Goal: Check status: Check status

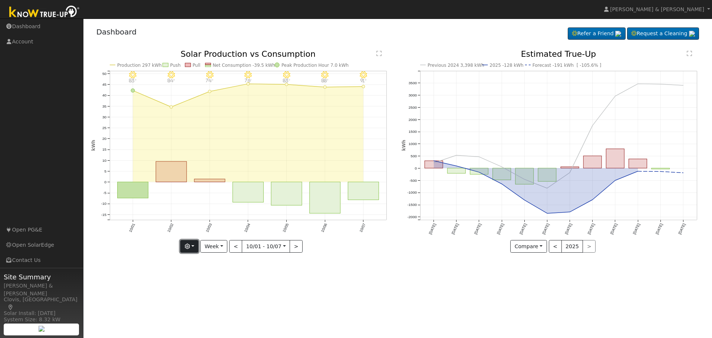
click at [196, 249] on button "button" at bounding box center [189, 246] width 18 height 13
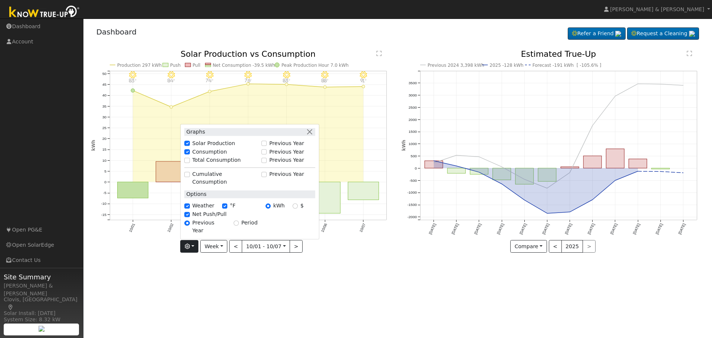
click at [203, 164] on label "Total Consumption" at bounding box center [217, 161] width 49 height 8
click at [190, 163] on input "Total Consumption" at bounding box center [186, 160] width 5 height 5
checkbox input "true"
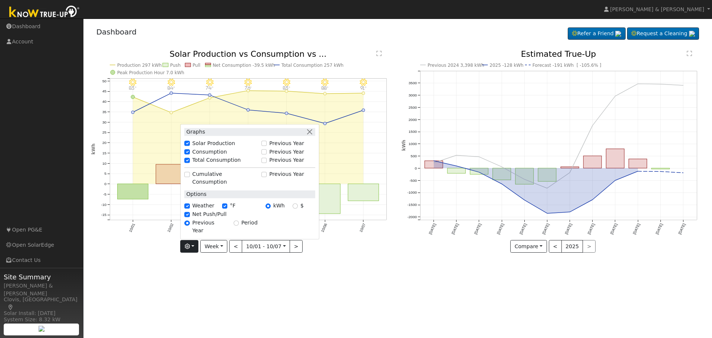
click at [336, 280] on div "User Profile First name Last name Email Email Notifications No Emails No Emails…" at bounding box center [397, 178] width 629 height 319
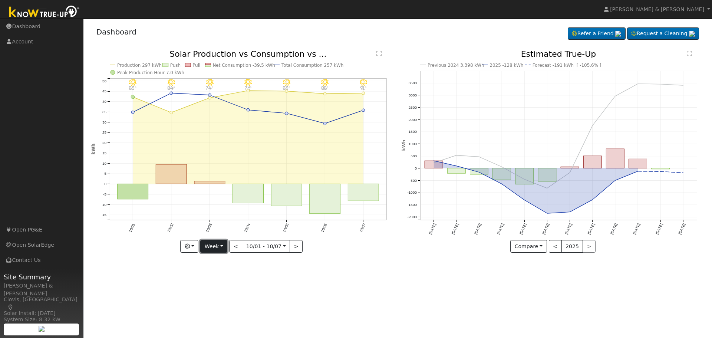
click at [223, 249] on button "Week" at bounding box center [213, 246] width 27 height 13
click at [225, 279] on link "Month" at bounding box center [227, 282] width 52 height 10
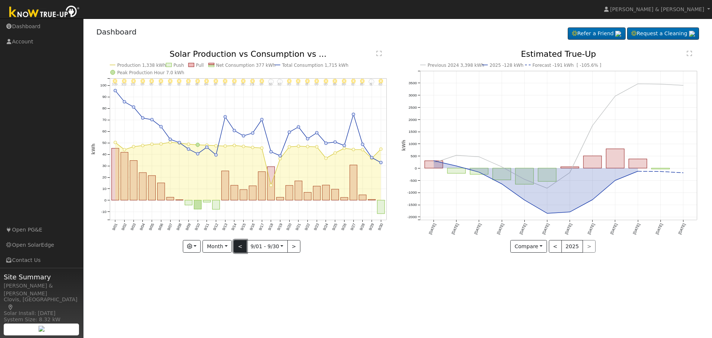
click at [243, 246] on button "<" at bounding box center [240, 246] width 13 height 13
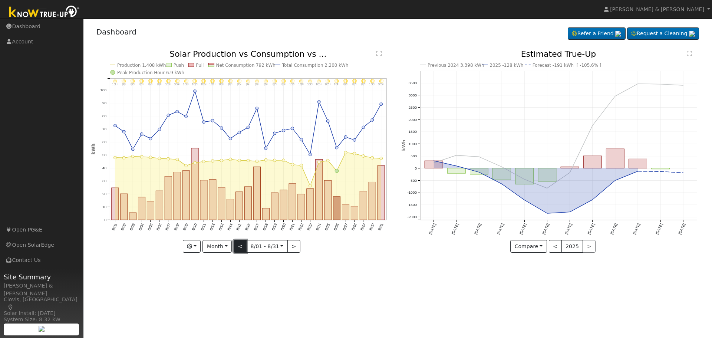
click at [243, 246] on button "<" at bounding box center [240, 246] width 13 height 13
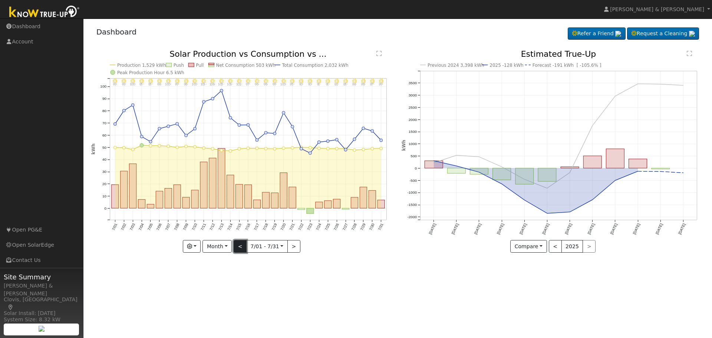
click at [243, 246] on button "<" at bounding box center [240, 246] width 13 height 13
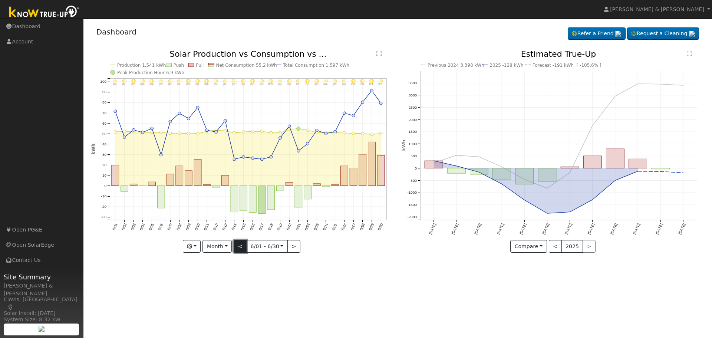
click at [243, 246] on button "<" at bounding box center [240, 246] width 13 height 13
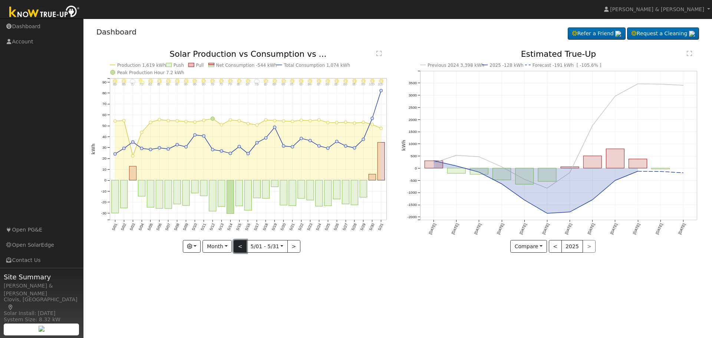
click at [243, 246] on button "<" at bounding box center [240, 246] width 13 height 13
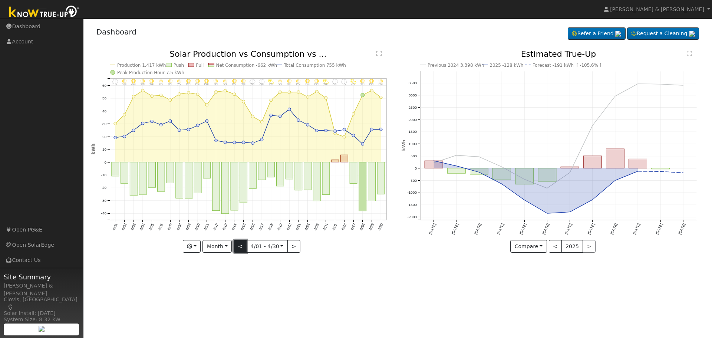
click at [243, 246] on button "<" at bounding box center [240, 246] width 13 height 13
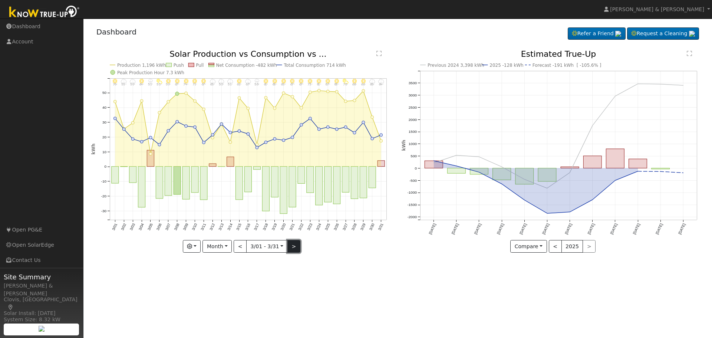
click at [289, 248] on button ">" at bounding box center [293, 246] width 13 height 13
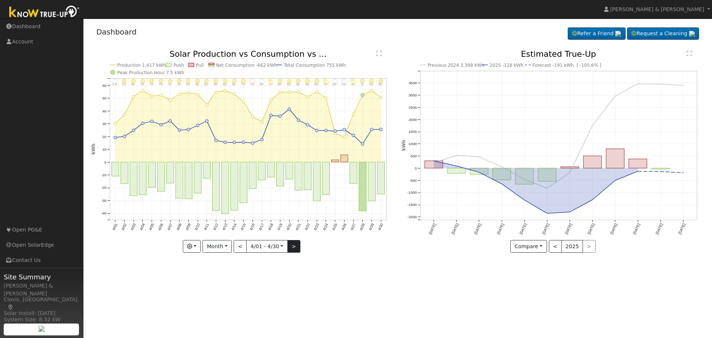
click at [289, 248] on div at bounding box center [242, 151] width 303 height 203
click at [289, 248] on button ">" at bounding box center [293, 246] width 13 height 13
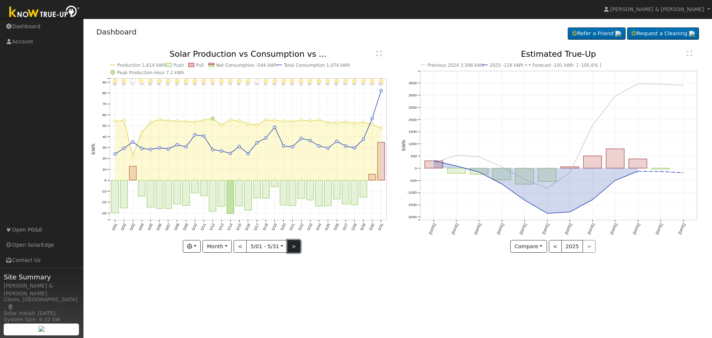
click at [289, 248] on button ">" at bounding box center [293, 246] width 13 height 13
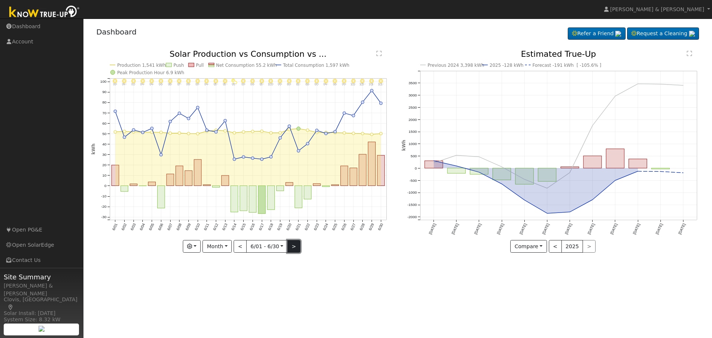
click at [289, 248] on button ">" at bounding box center [293, 246] width 13 height 13
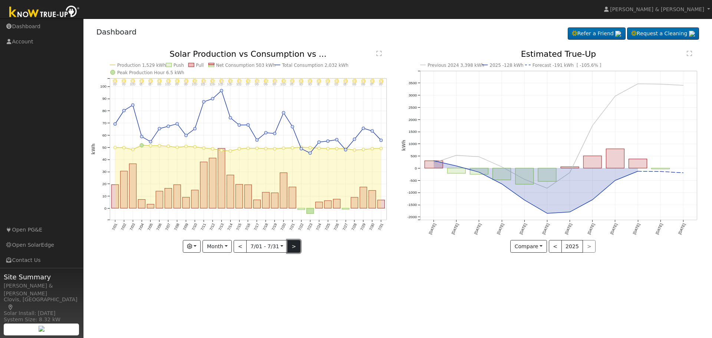
click at [289, 248] on button ">" at bounding box center [293, 246] width 13 height 13
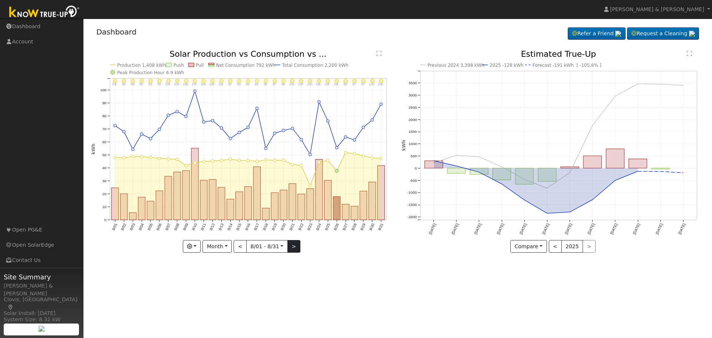
click at [289, 249] on div "8/31 - Clear 103° 8/30 - Clear 100° 8/29 - Clear 97° 8/28 - MostlyClear 97° 8/2…" at bounding box center [242, 151] width 303 height 203
click at [289, 249] on button ">" at bounding box center [293, 246] width 13 height 13
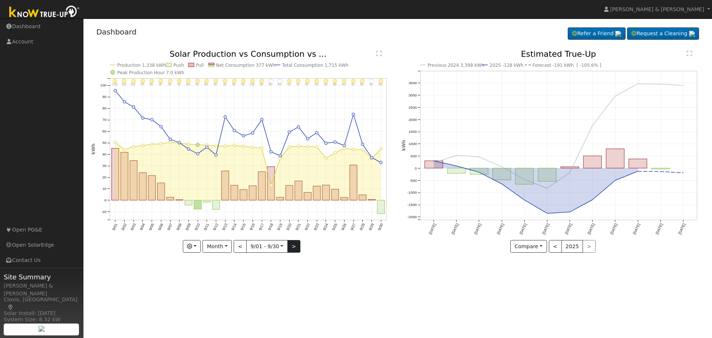
click at [289, 249] on div "9/30 - MostlyClear 82° 9/29 - MostlyCloudy 81° 9/28 - Clear 85° 9/27 - Clear 92…" at bounding box center [242, 151] width 303 height 203
click at [289, 249] on button ">" at bounding box center [293, 246] width 13 height 13
type input "[DATE]"
